Goal: Find specific page/section: Find specific page/section

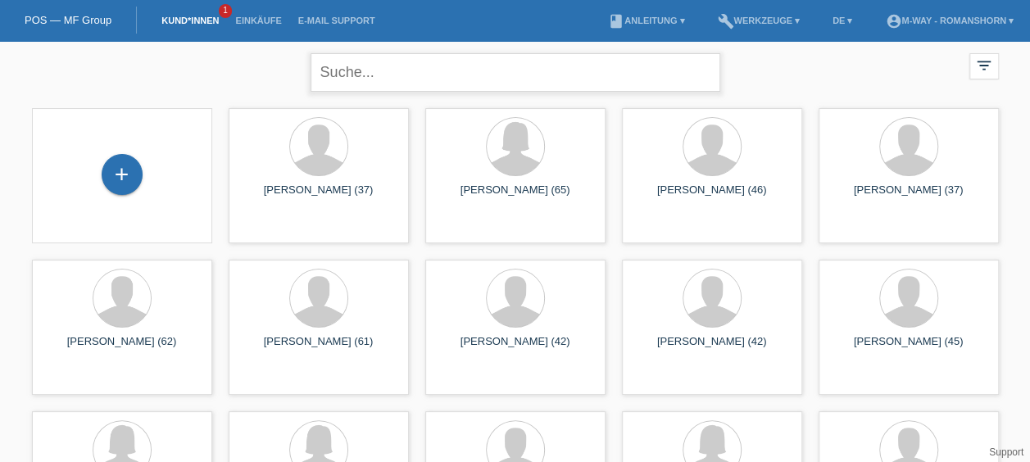
click at [390, 75] on input "text" at bounding box center [516, 72] width 410 height 39
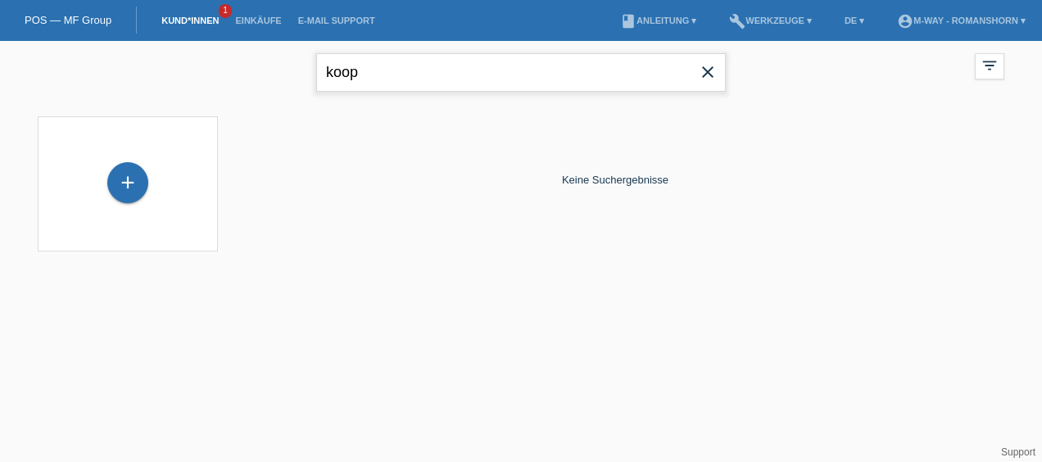
type input "koop"
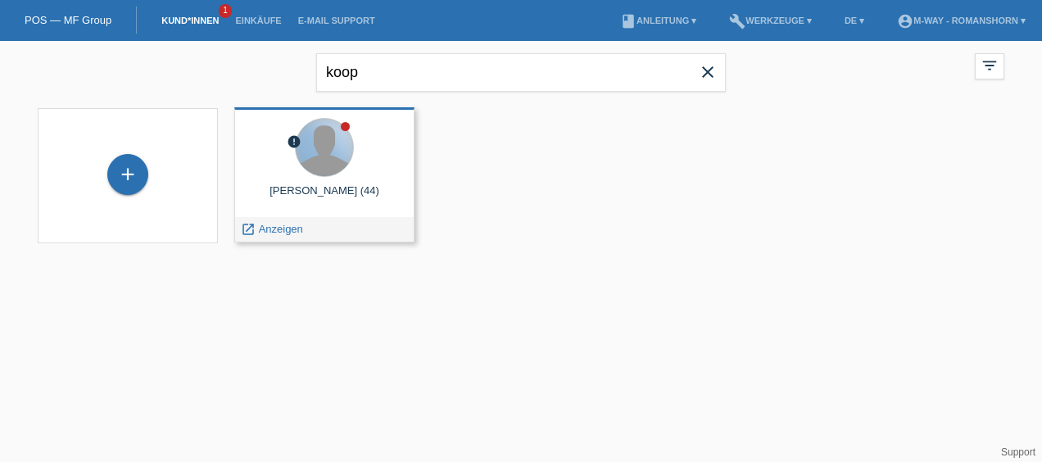
click at [314, 164] on div at bounding box center [324, 147] width 57 height 57
click at [290, 229] on span "Anzeigen" at bounding box center [281, 229] width 44 height 12
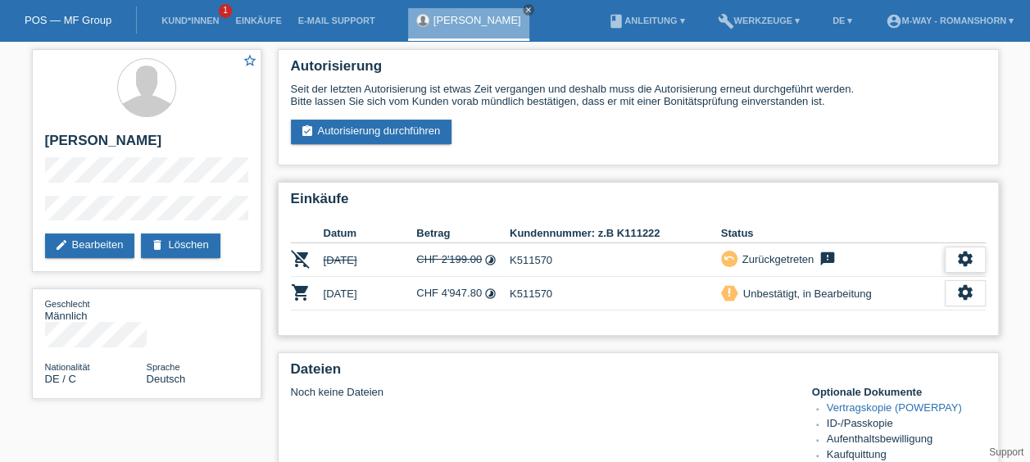
click at [965, 265] on icon "settings" at bounding box center [965, 259] width 18 height 18
click at [982, 298] on div "settings" at bounding box center [965, 293] width 41 height 26
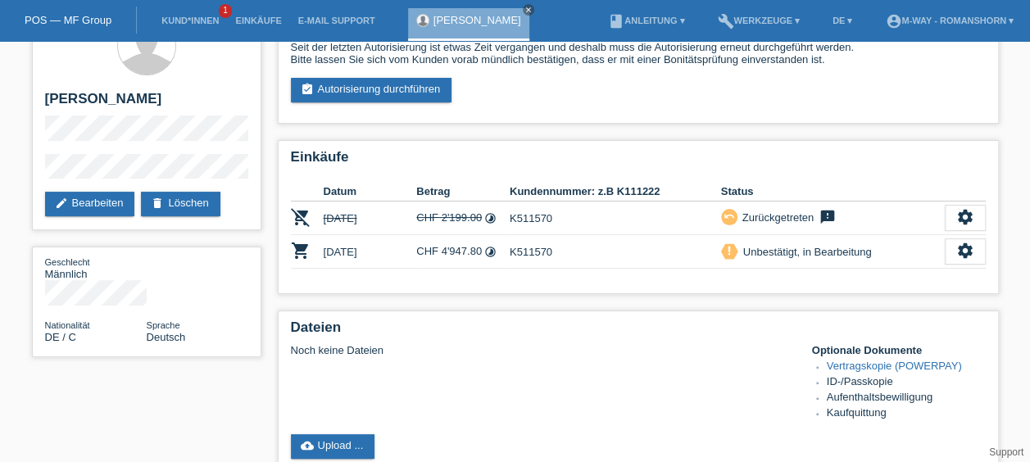
scroll to position [41, 0]
